Goal: Transaction & Acquisition: Purchase product/service

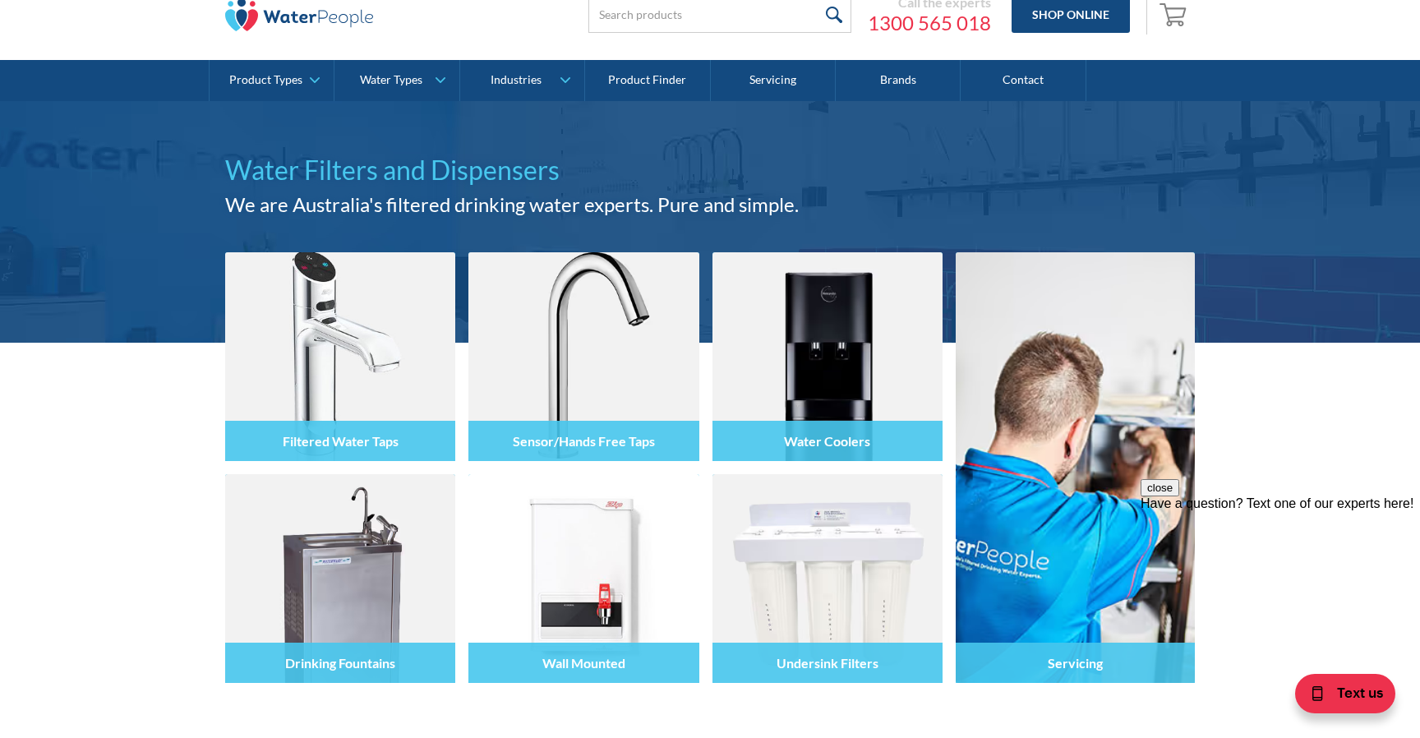
scroll to position [95, 0]
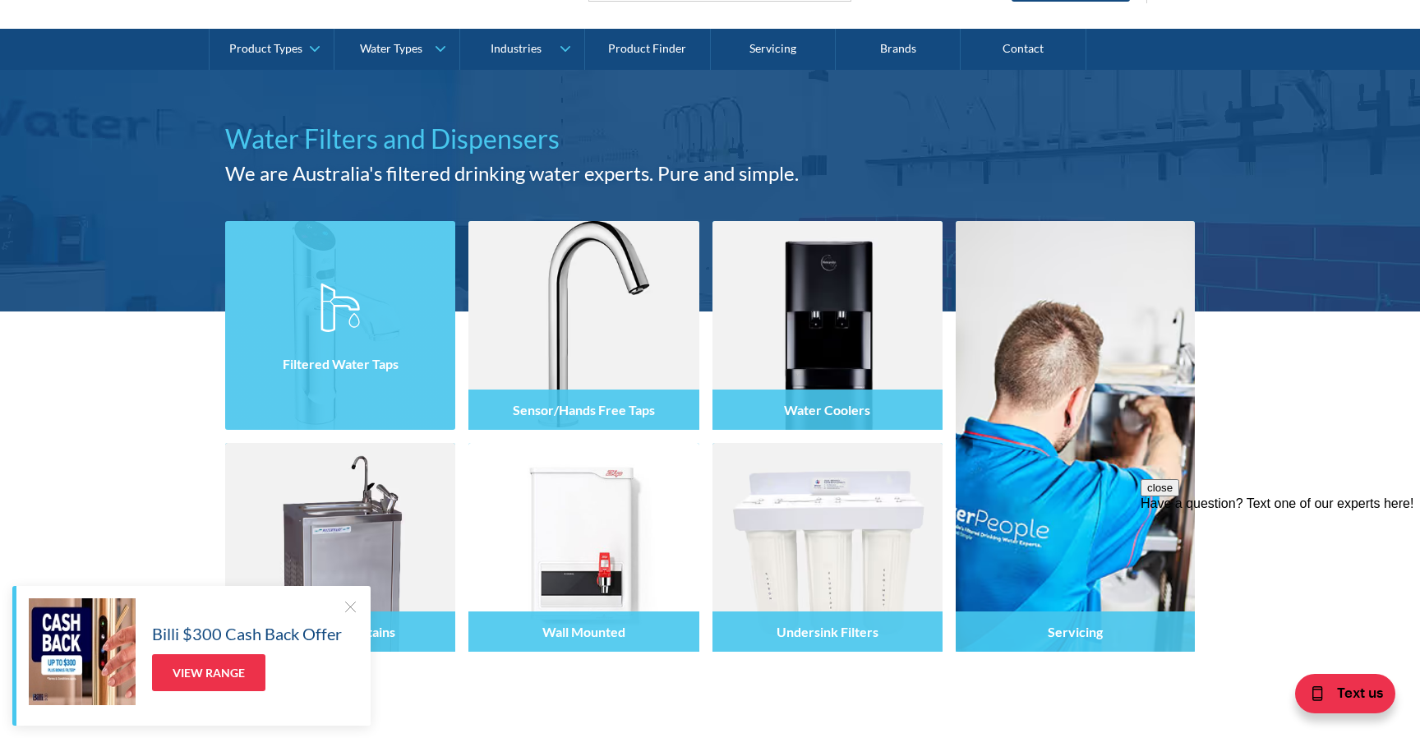
click at [306, 356] on h4 "Filtered Water Taps" at bounding box center [341, 364] width 116 height 16
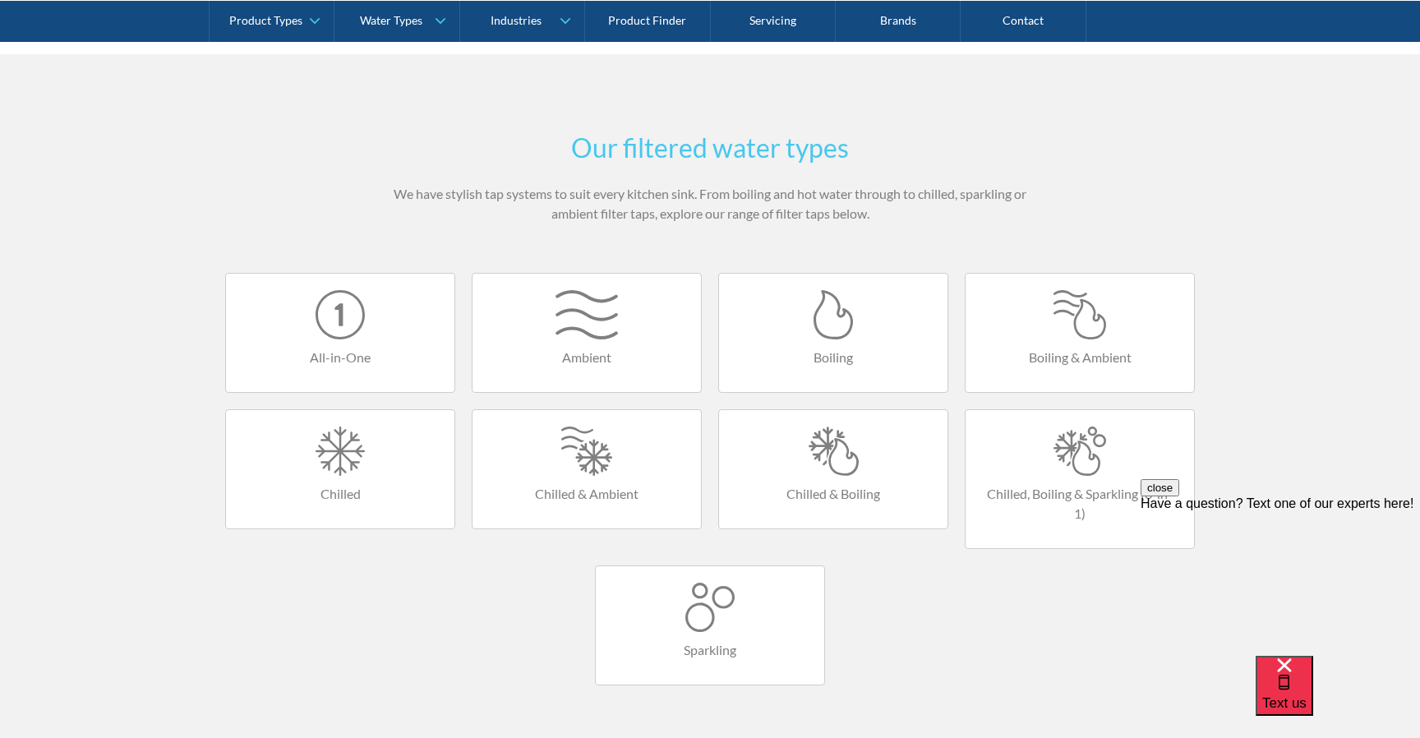
scroll to position [873, 0]
click at [560, 486] on h4 "Chilled & Ambient" at bounding box center [587, 492] width 196 height 20
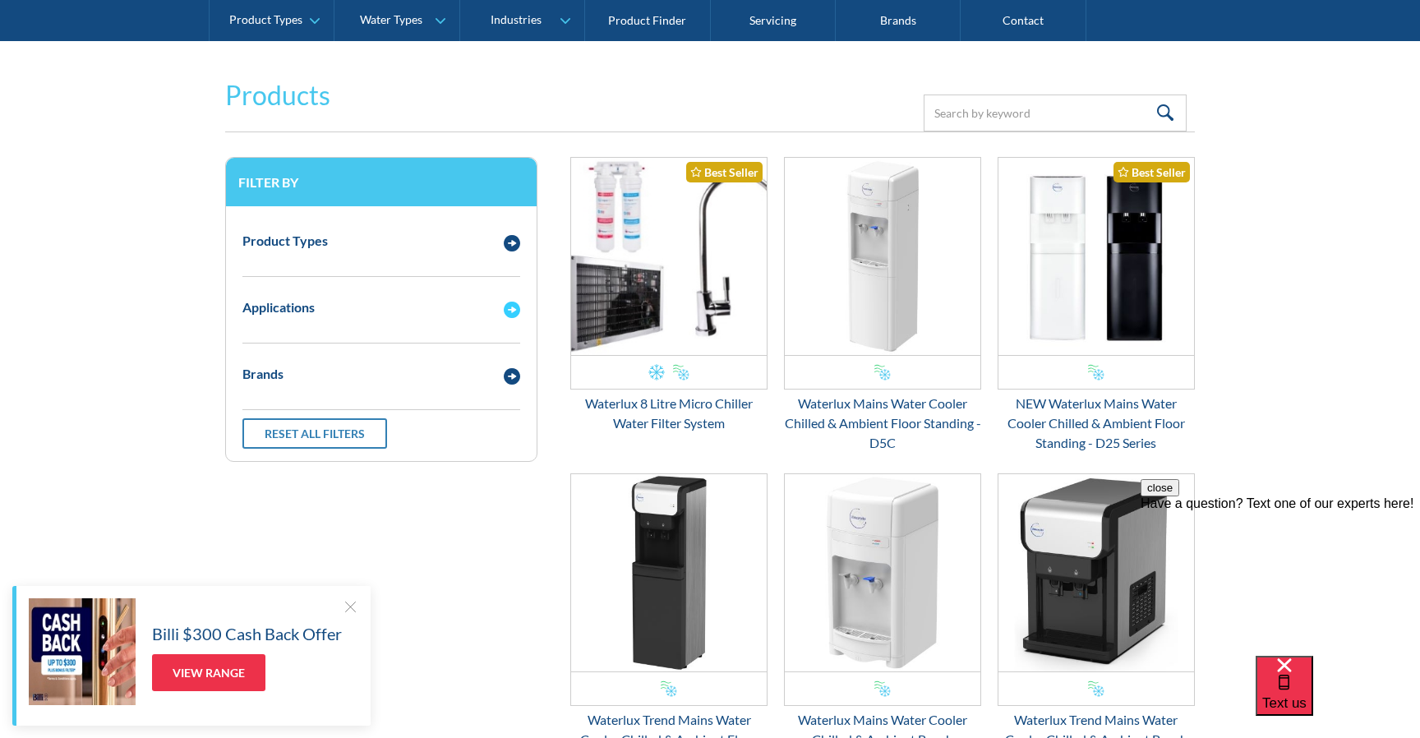
scroll to position [348, 0]
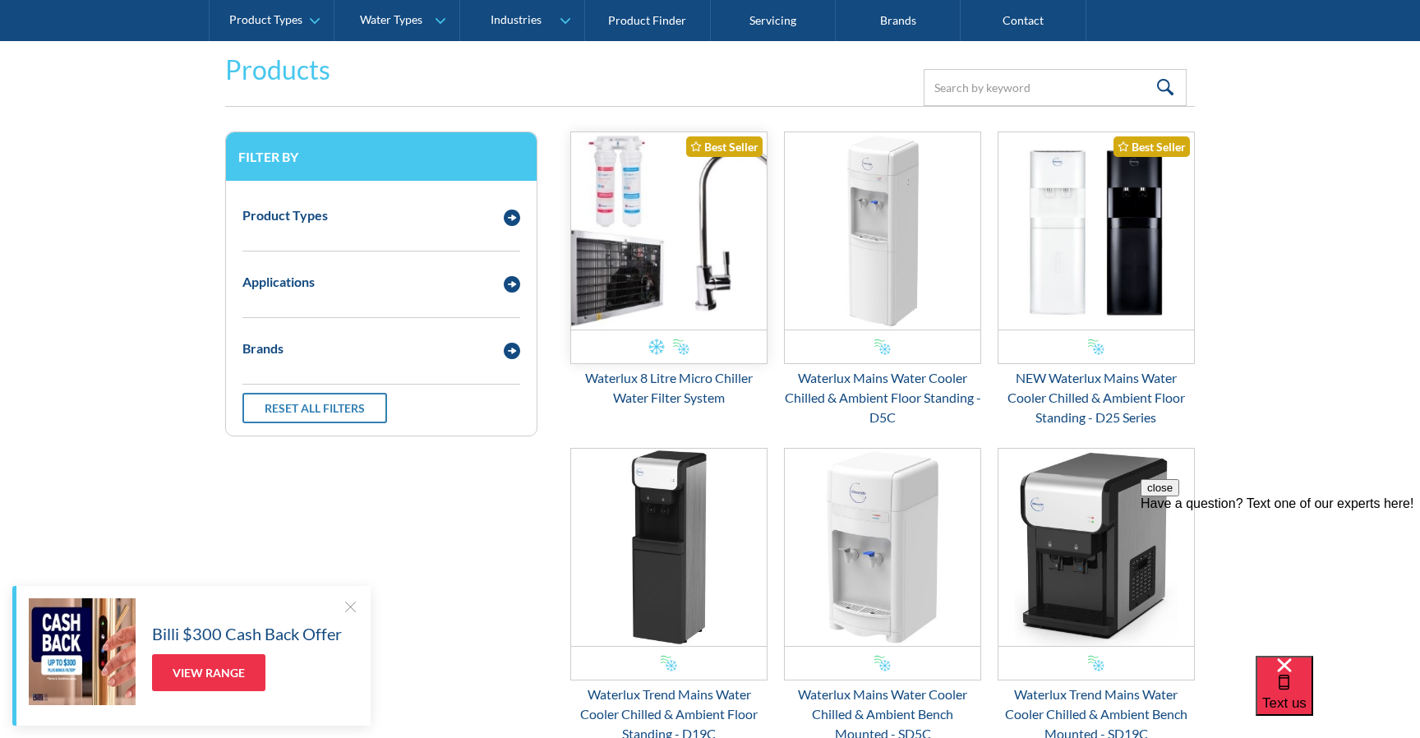
click at [662, 244] on img "Email Form 3" at bounding box center [669, 230] width 196 height 197
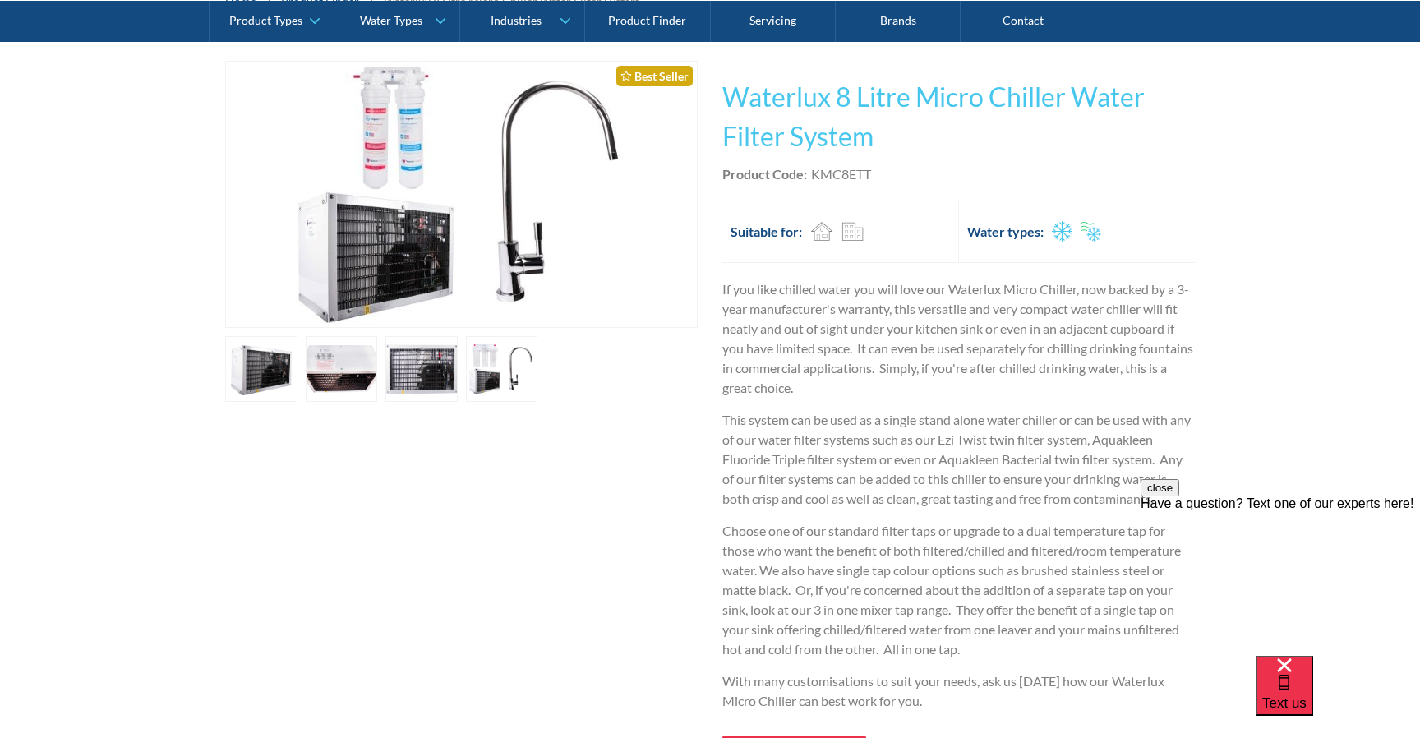
scroll to position [302, 0]
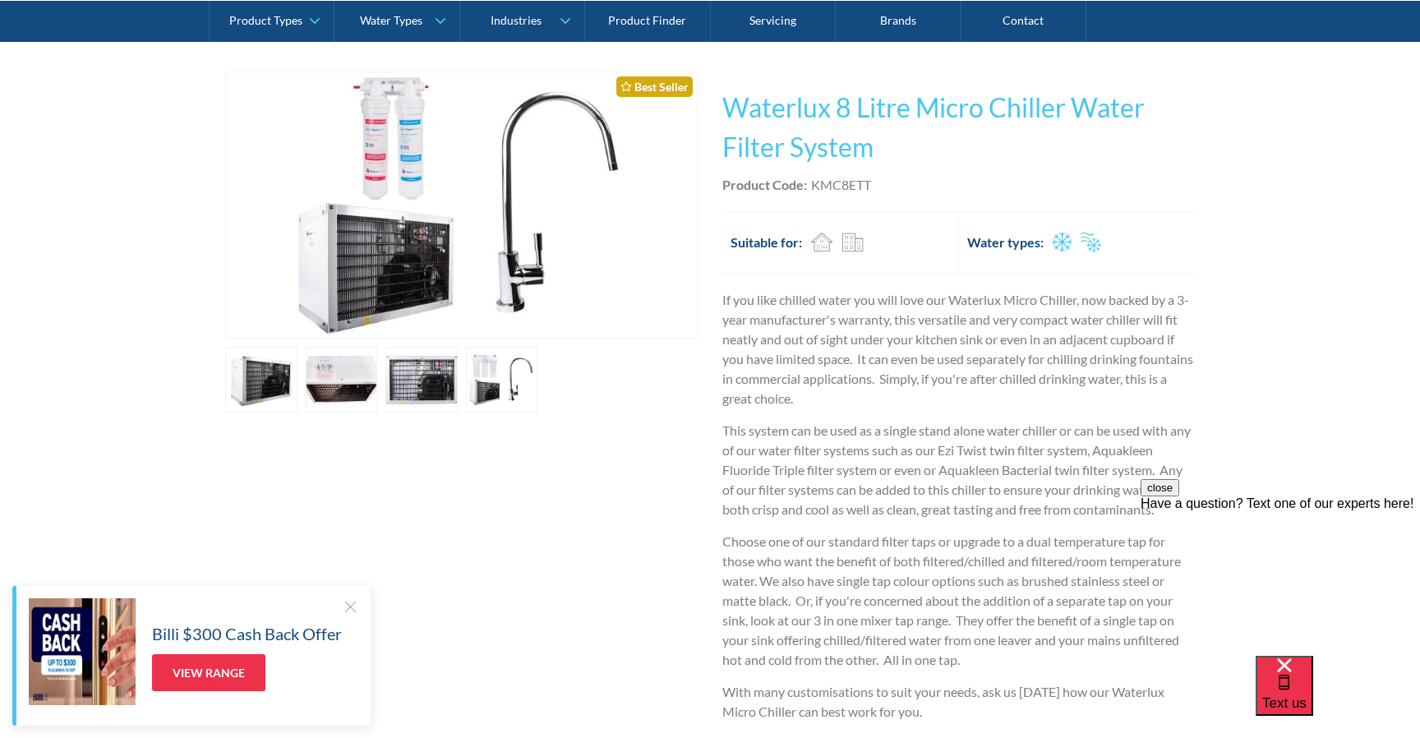
click at [410, 386] on link "open lightbox" at bounding box center [421, 380] width 72 height 66
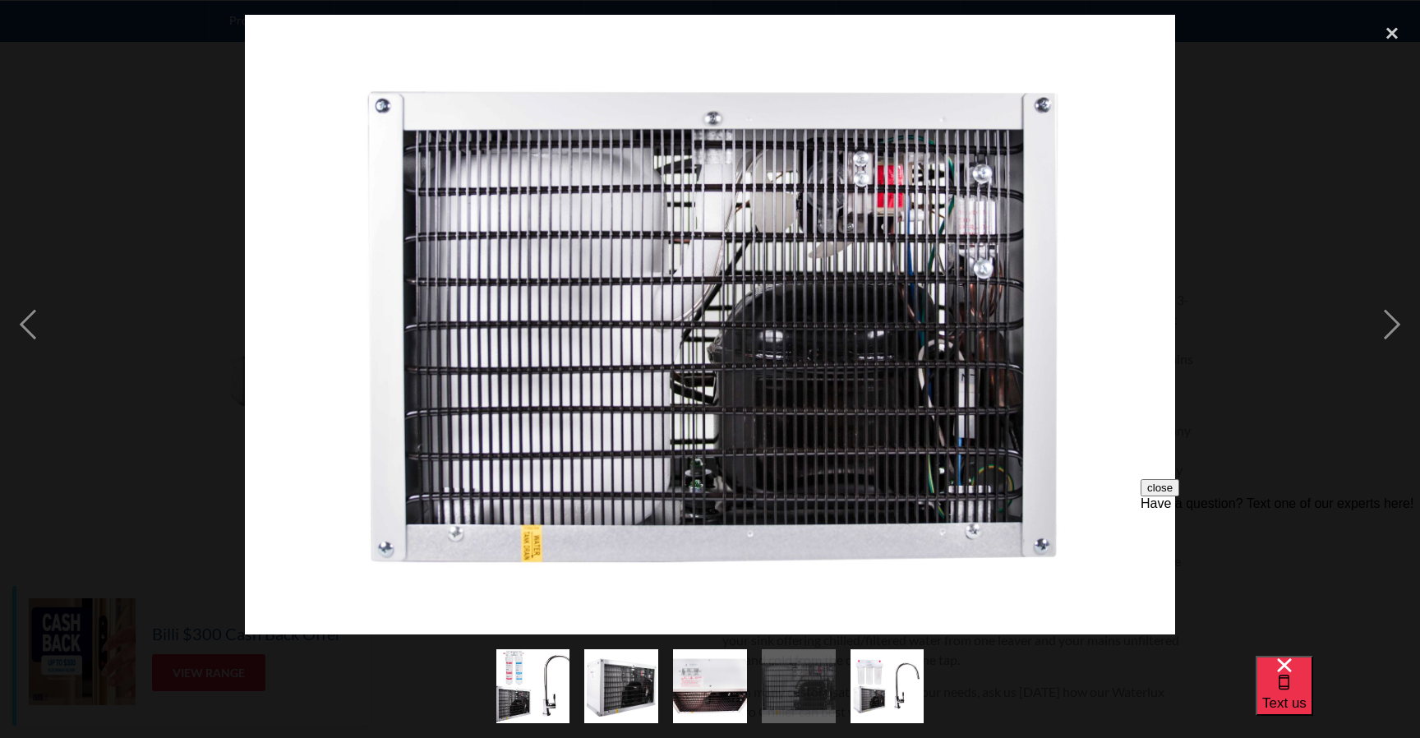
click at [605, 700] on img "show item 2 of 5" at bounding box center [621, 686] width 111 height 74
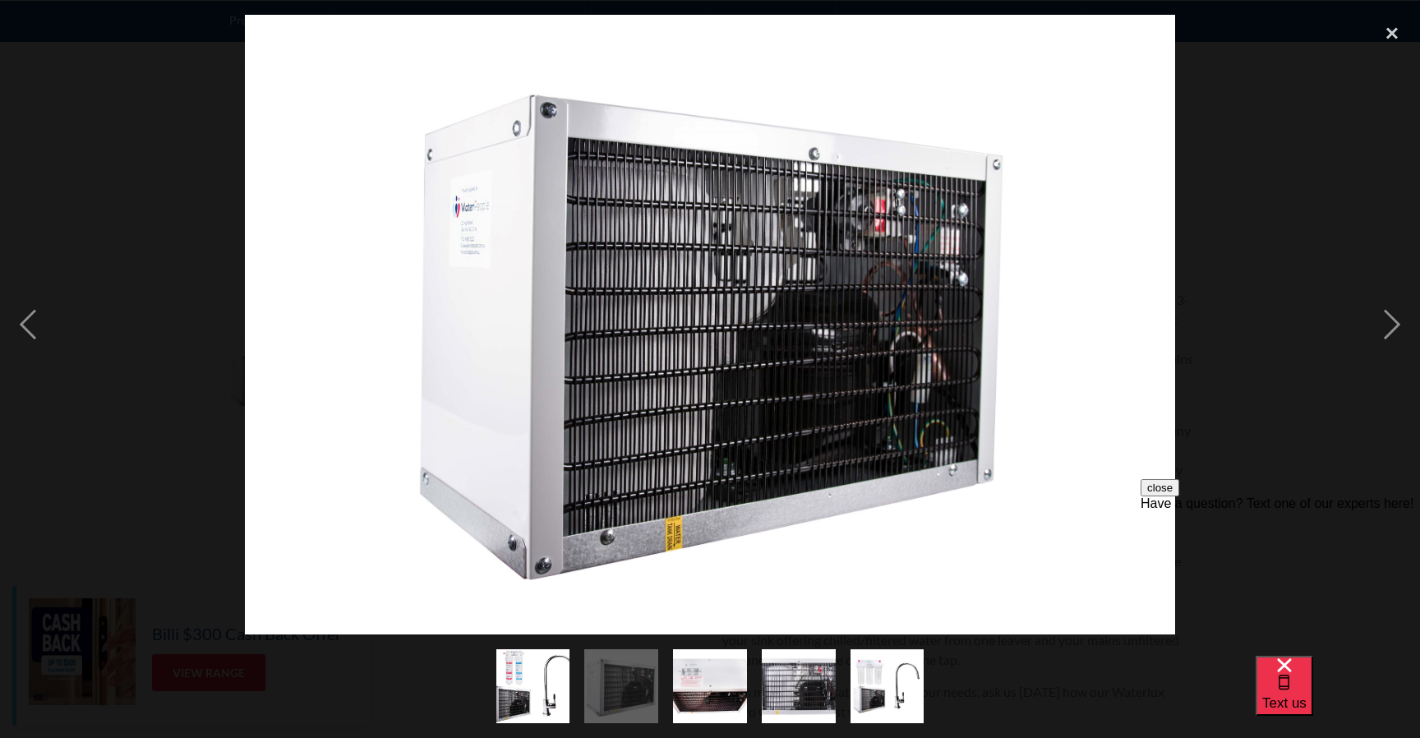
click at [527, 708] on img "show item 1 of 5" at bounding box center [532, 686] width 111 height 74
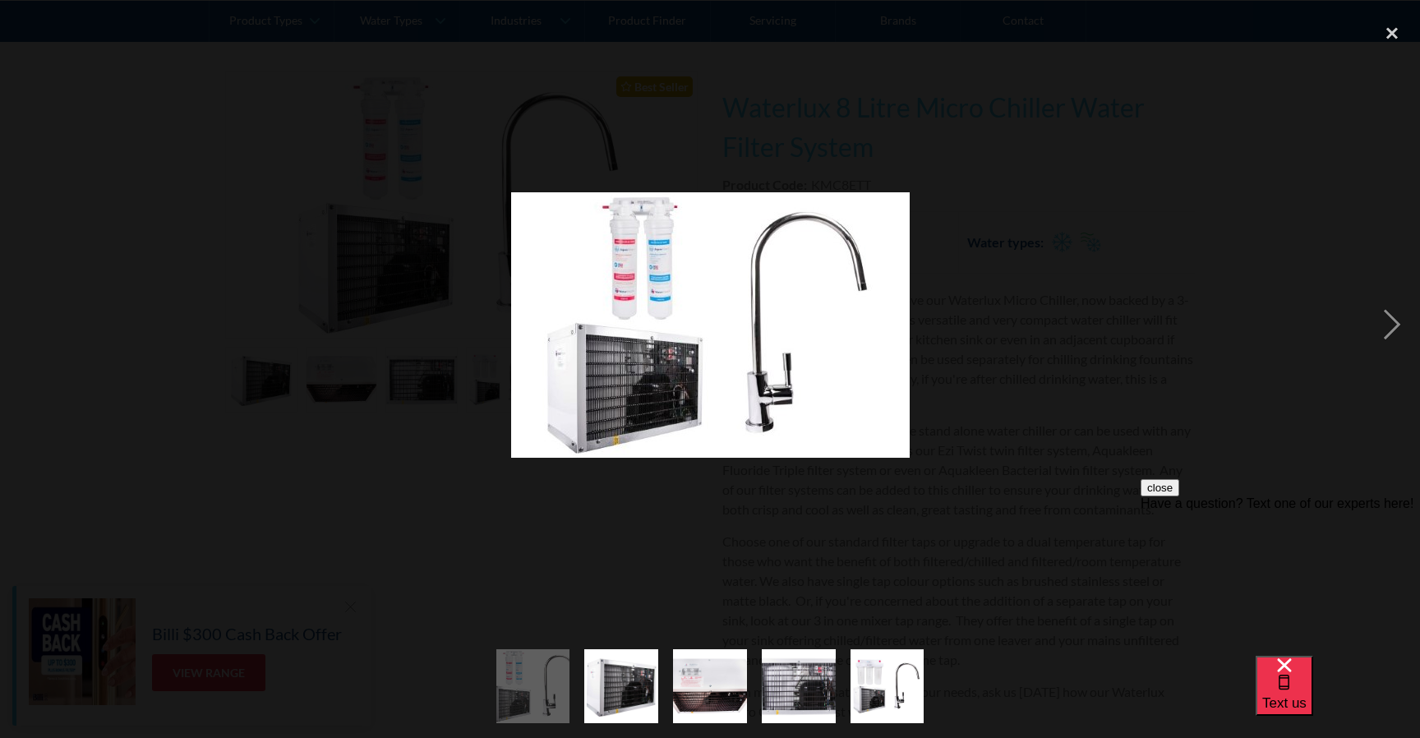
click at [877, 684] on img "show item 5 of 5" at bounding box center [887, 686] width 74 height 74
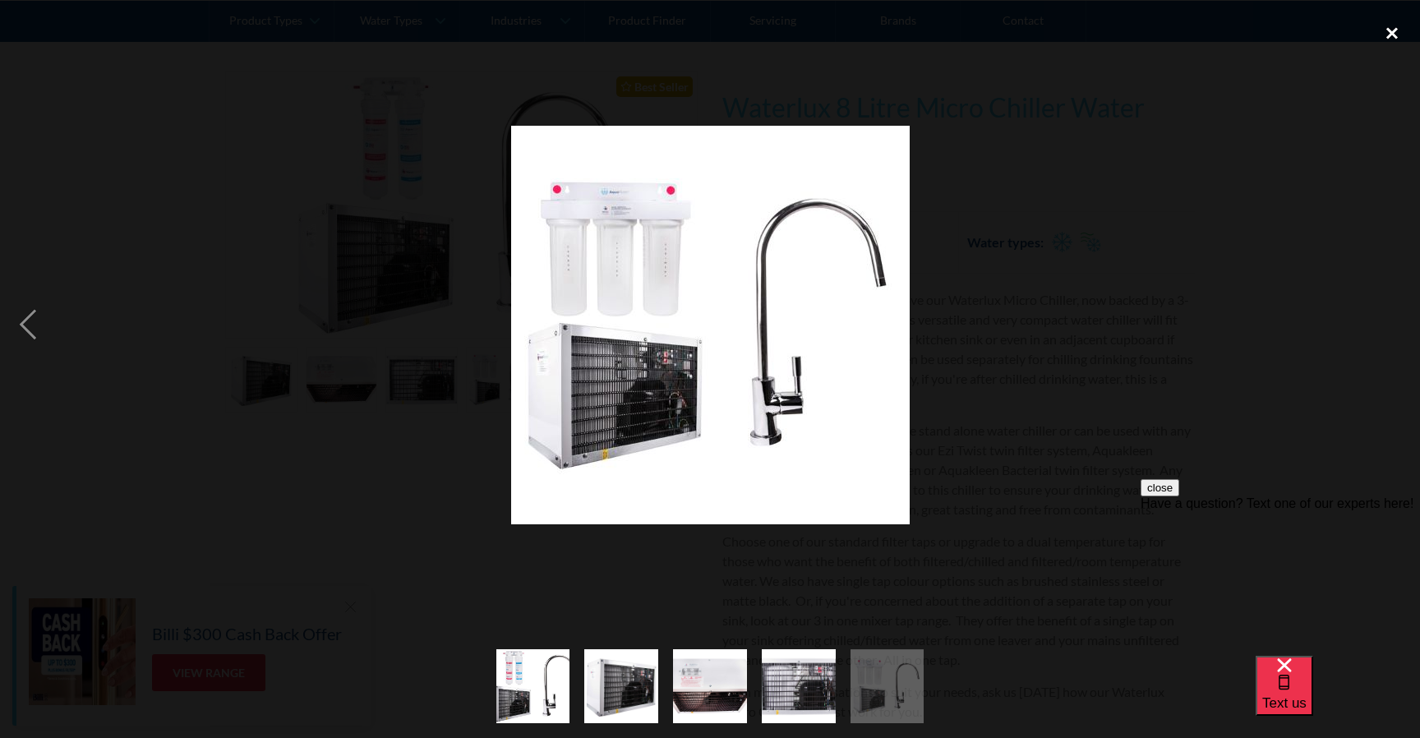
click at [1401, 34] on div "close lightbox" at bounding box center [1392, 33] width 56 height 36
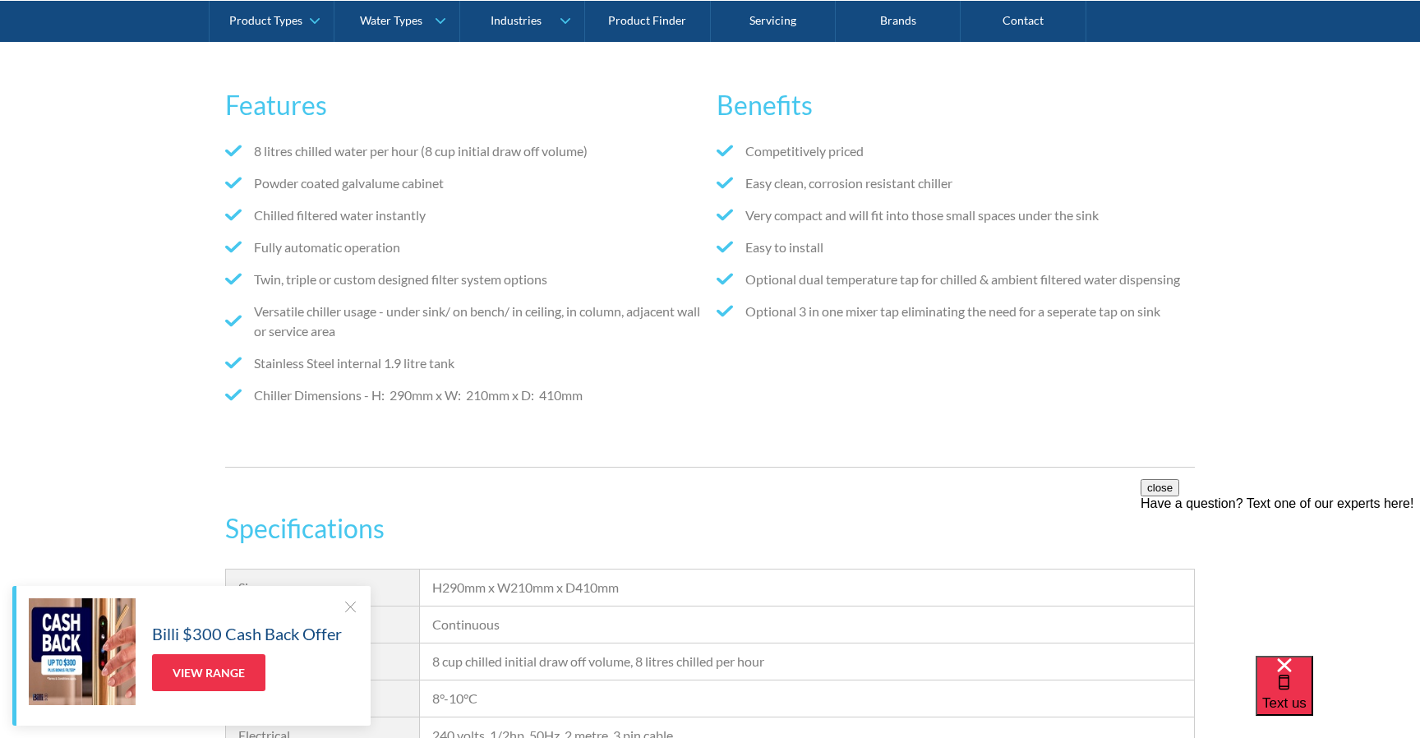
scroll to position [1159, 0]
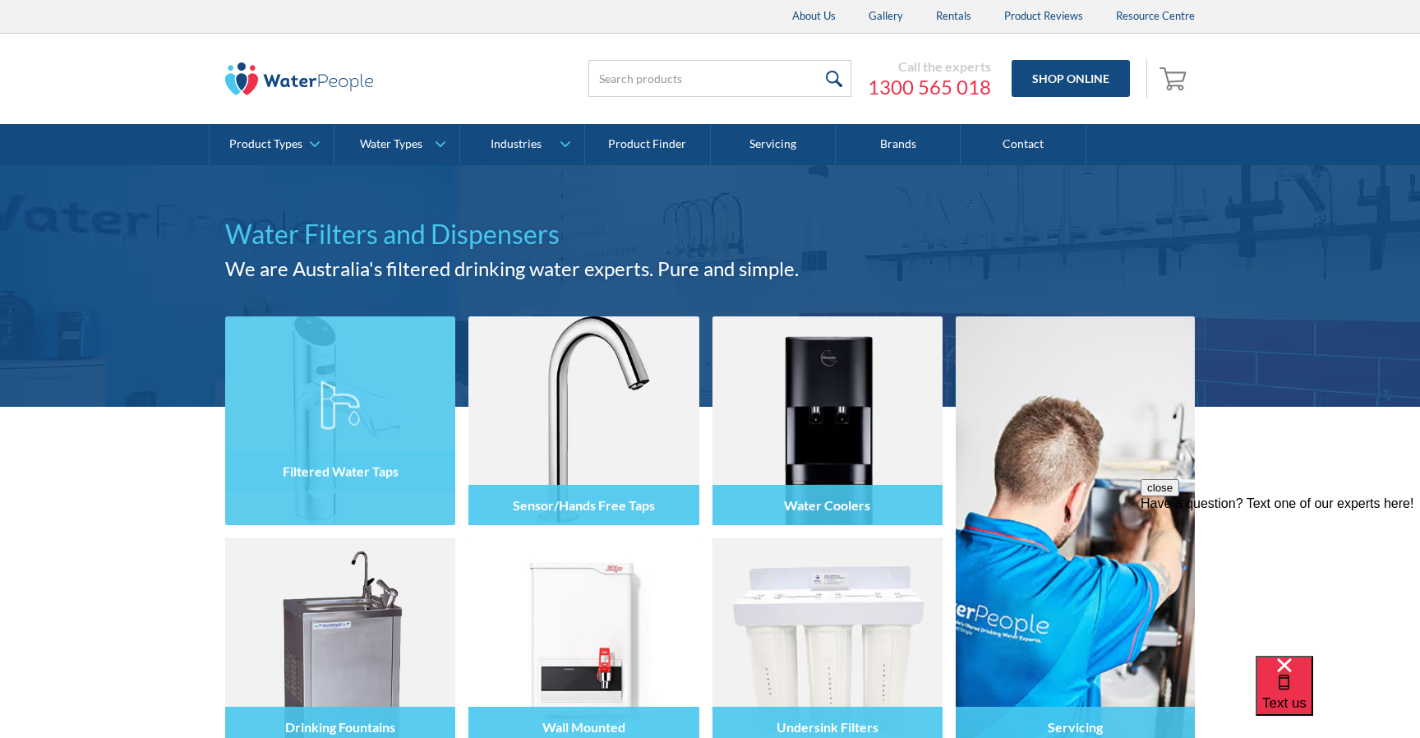
click at [299, 411] on div at bounding box center [340, 435] width 230 height 99
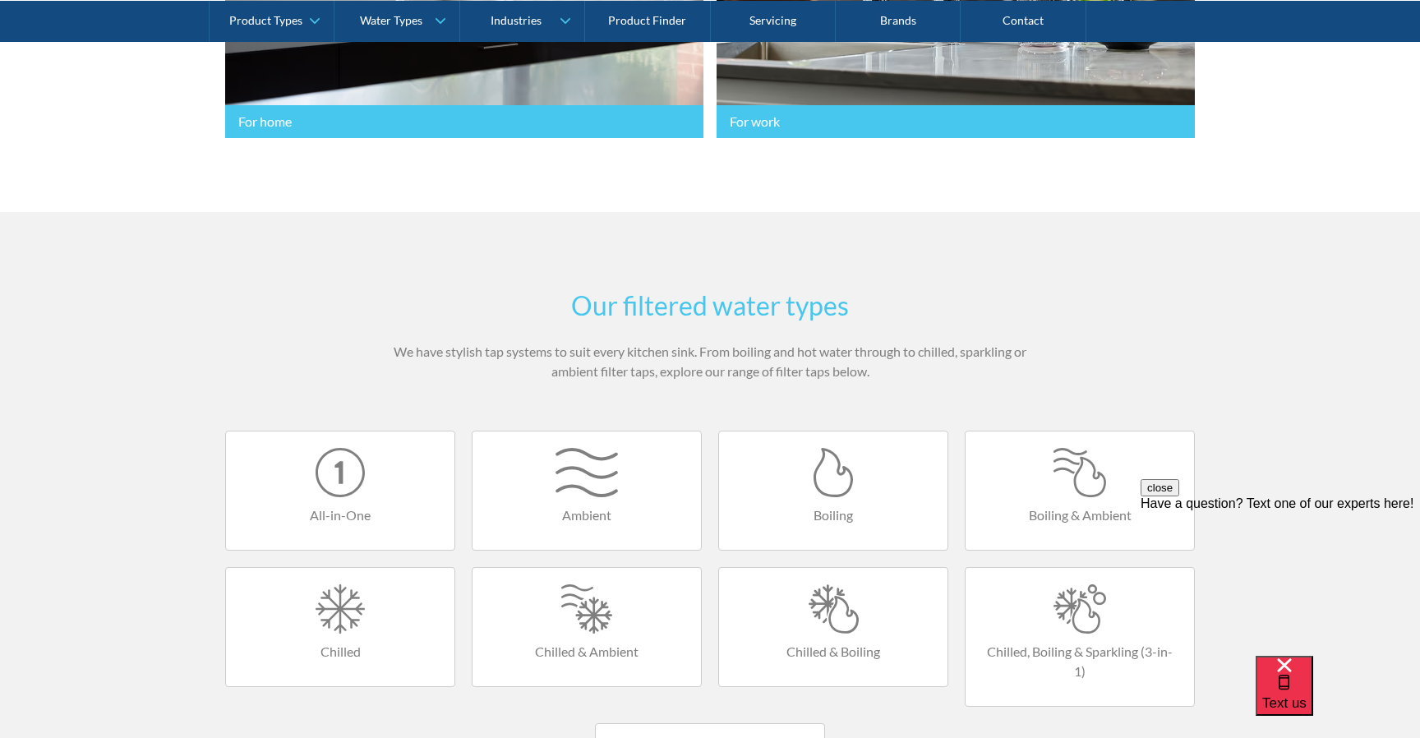
scroll to position [713, 0]
click at [558, 620] on div at bounding box center [587, 607] width 196 height 49
